Goal: Transaction & Acquisition: Purchase product/service

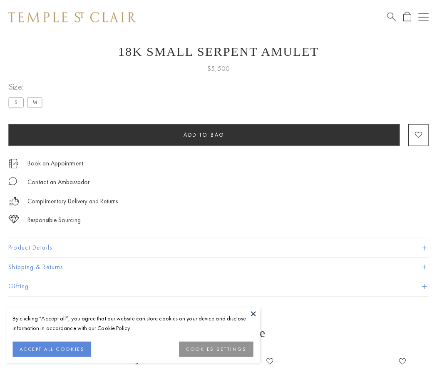
scroll to position [33, 0]
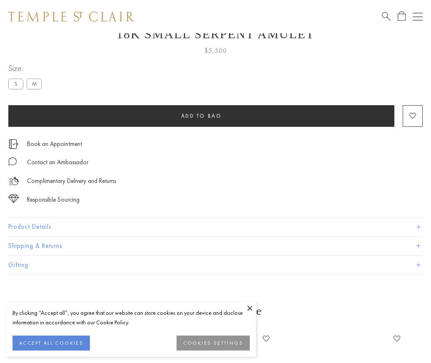
click at [201, 116] on span "Add to bag" at bounding box center [201, 115] width 41 height 7
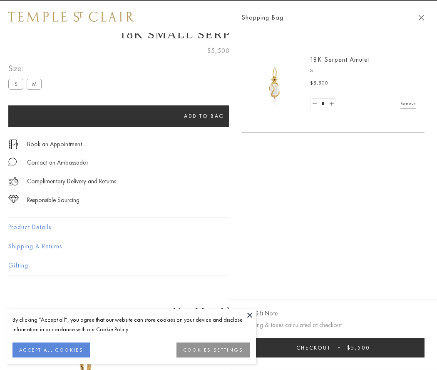
click at [425, 347] on button "Checkout $5,500" at bounding box center [332, 348] width 183 height 20
